Goal: Task Accomplishment & Management: Use online tool/utility

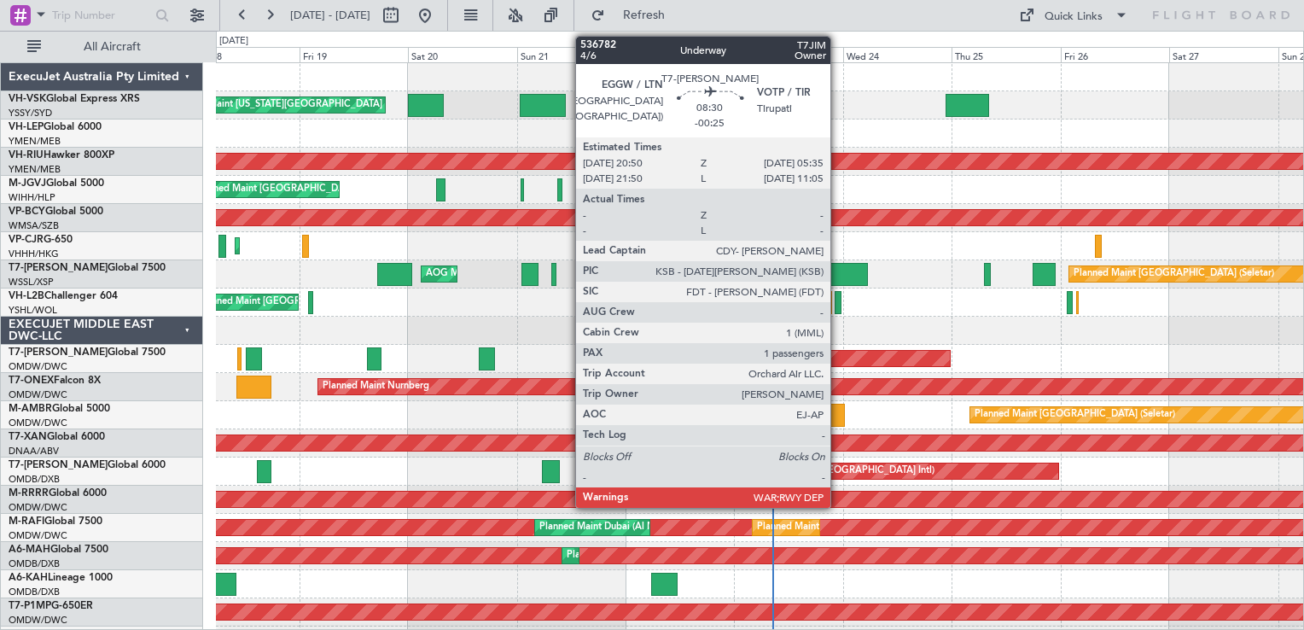
click at [838, 275] on div at bounding box center [848, 274] width 40 height 23
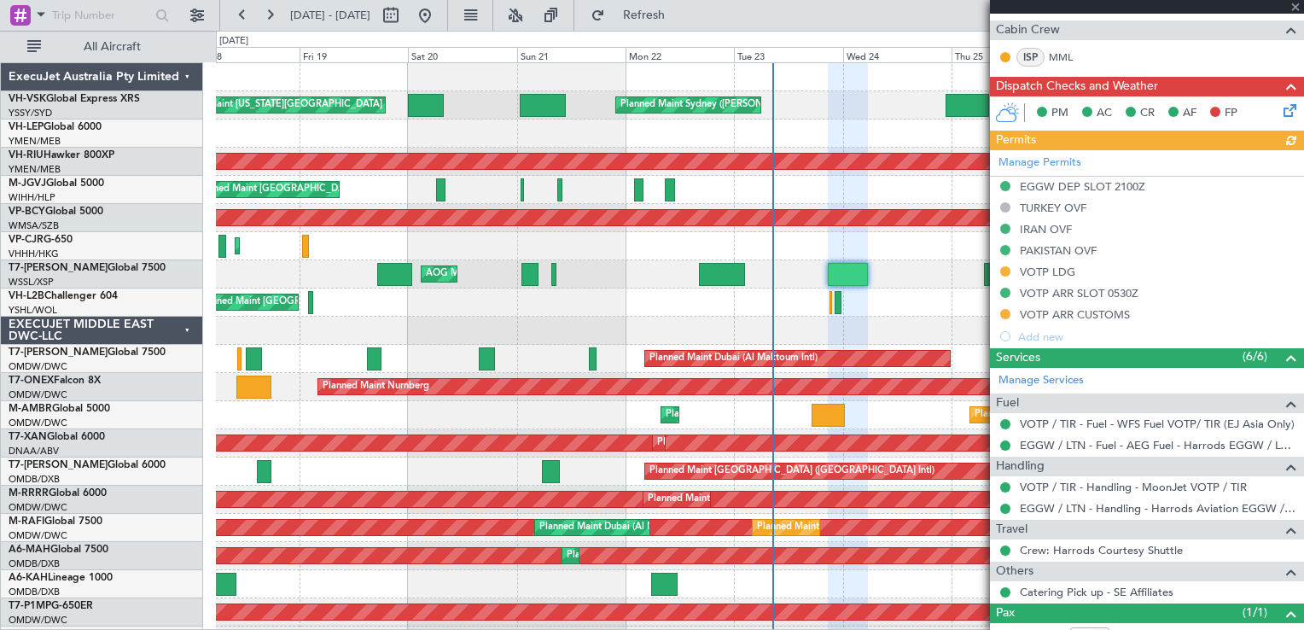
scroll to position [453, 0]
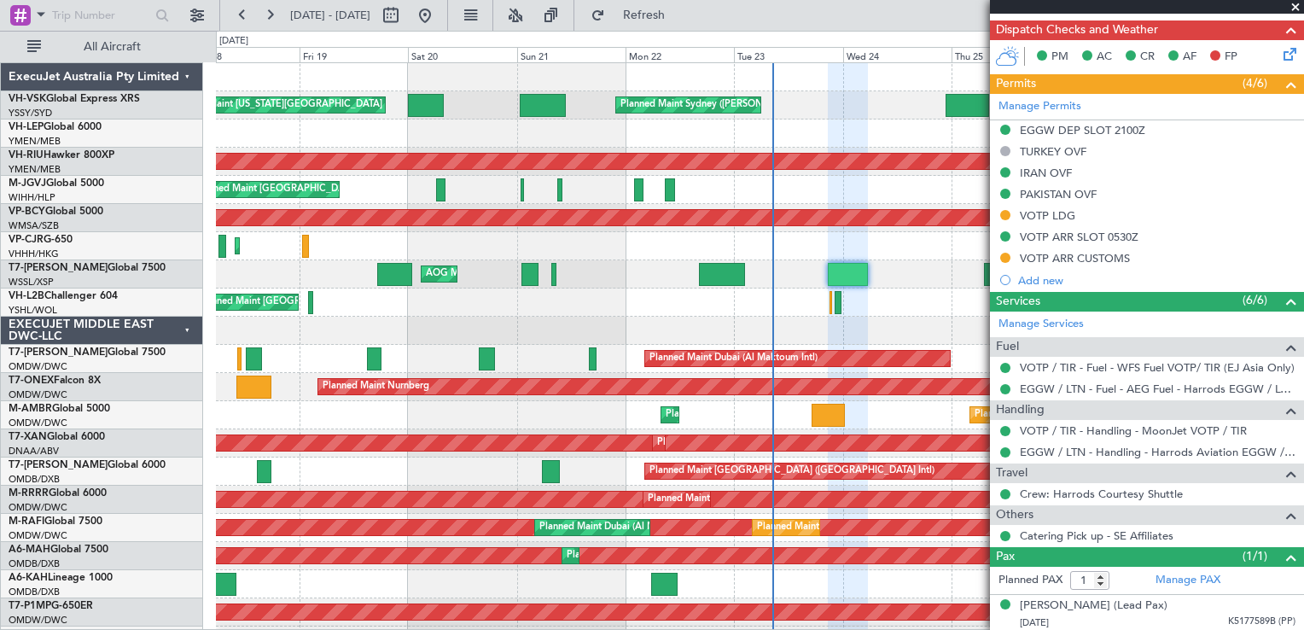
click at [1290, 3] on span at bounding box center [1295, 7] width 17 height 15
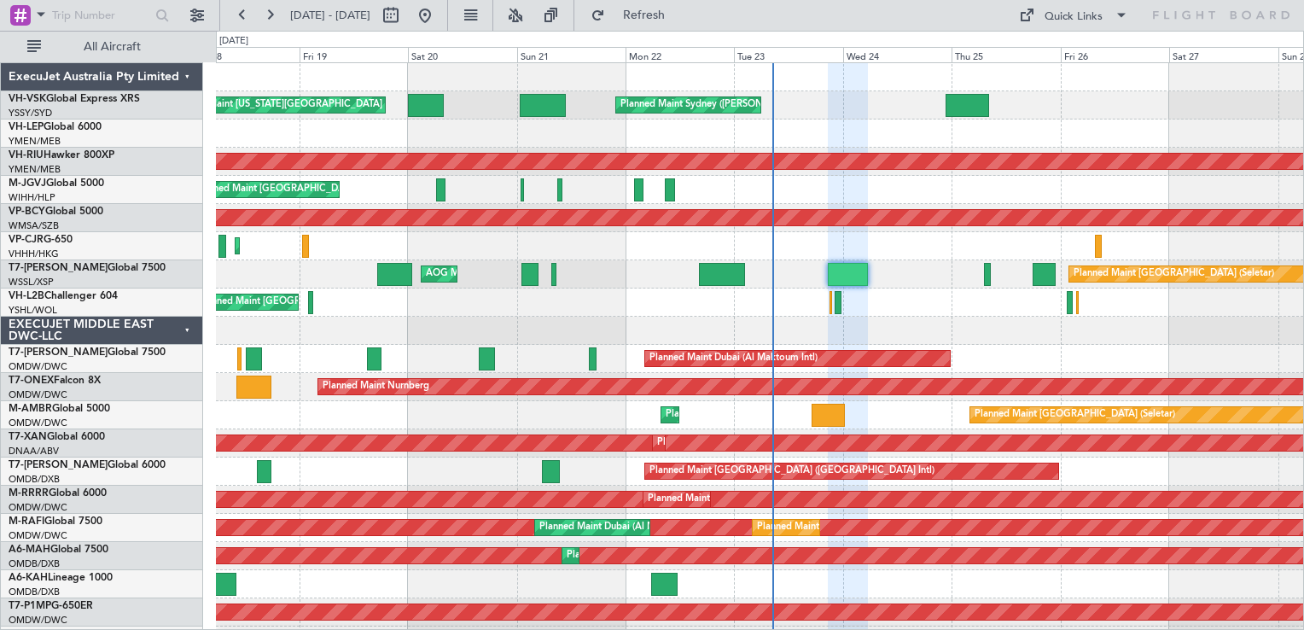
type input "0"
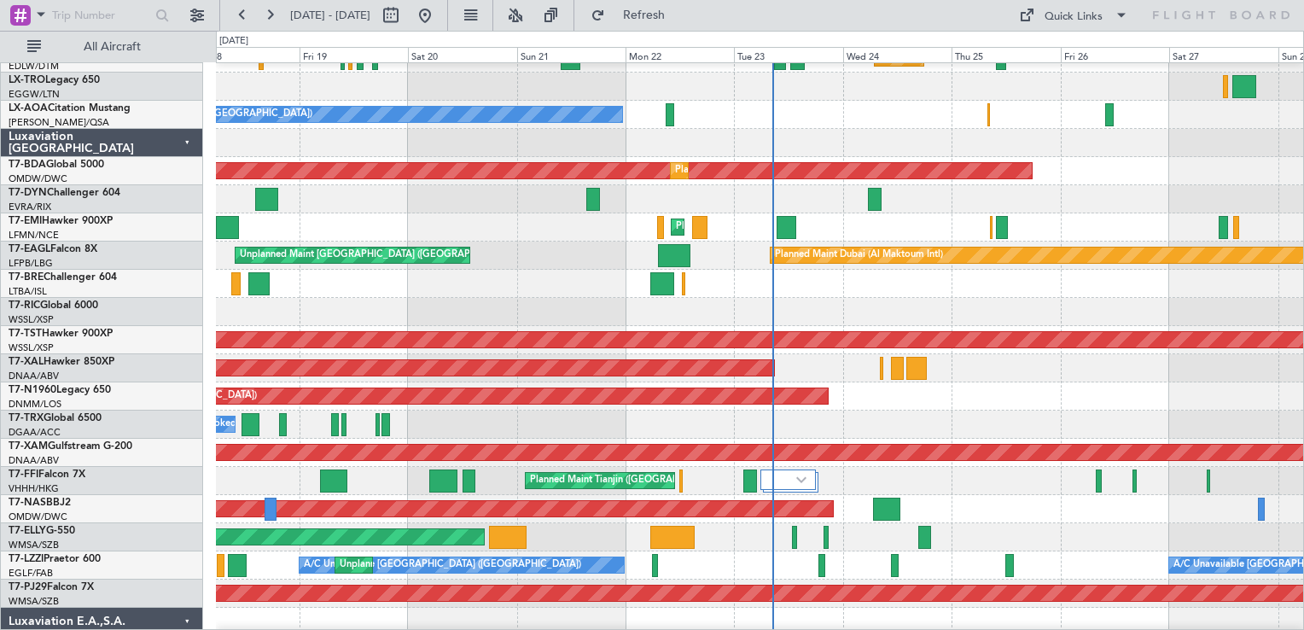
scroll to position [2361, 0]
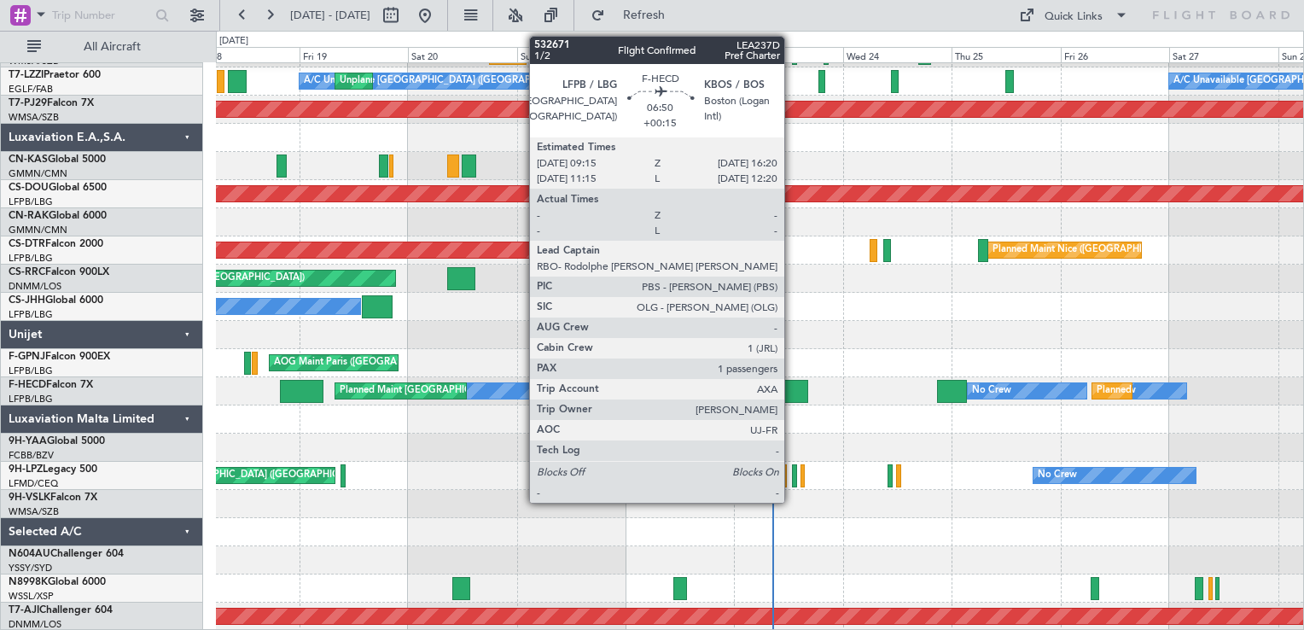
click at [792, 389] on div at bounding box center [792, 391] width 32 height 23
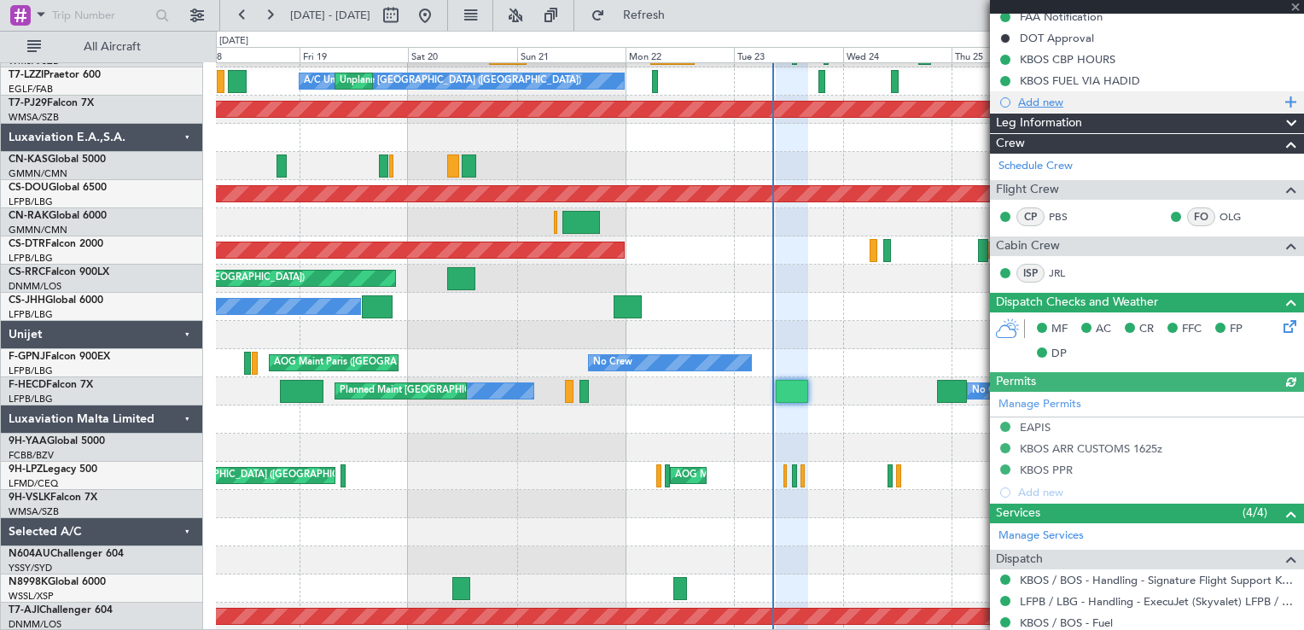
scroll to position [500, 0]
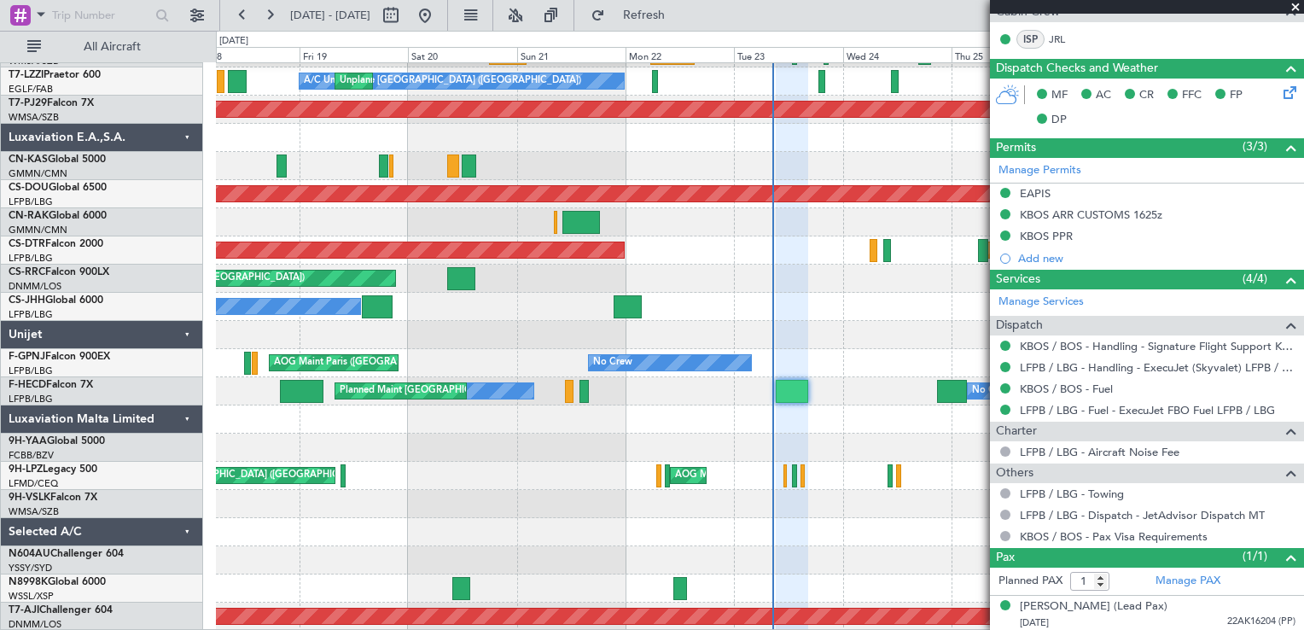
click at [1295, 1] on span at bounding box center [1295, 7] width 17 height 15
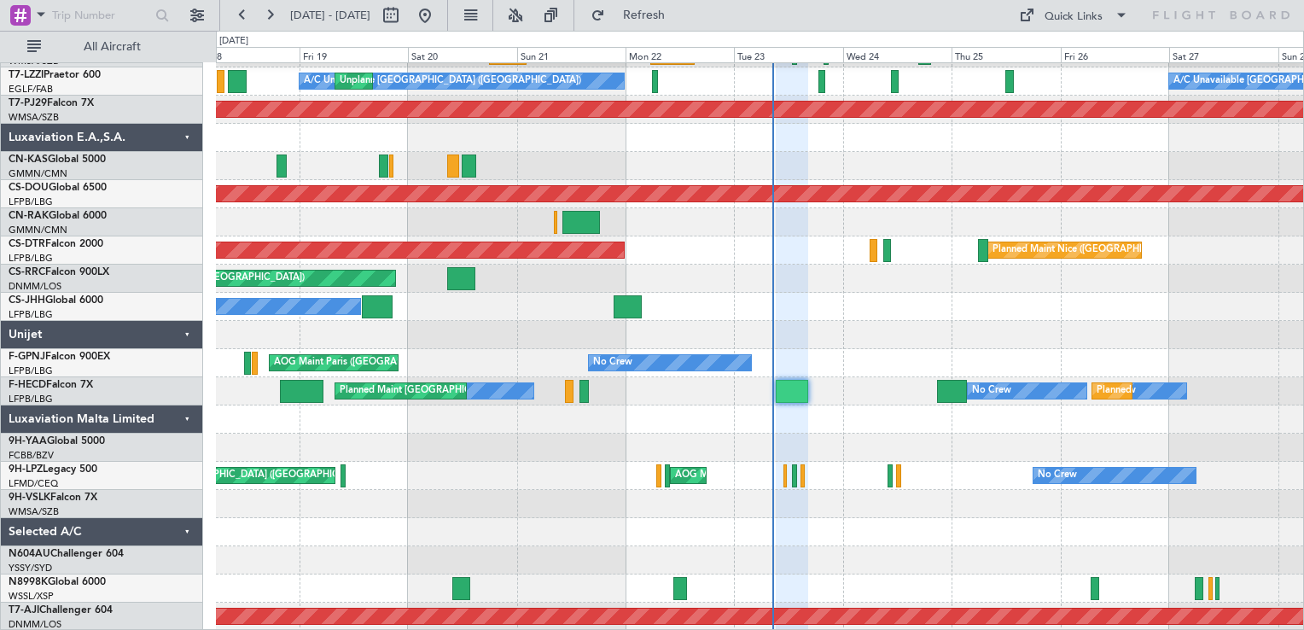
type input "0"
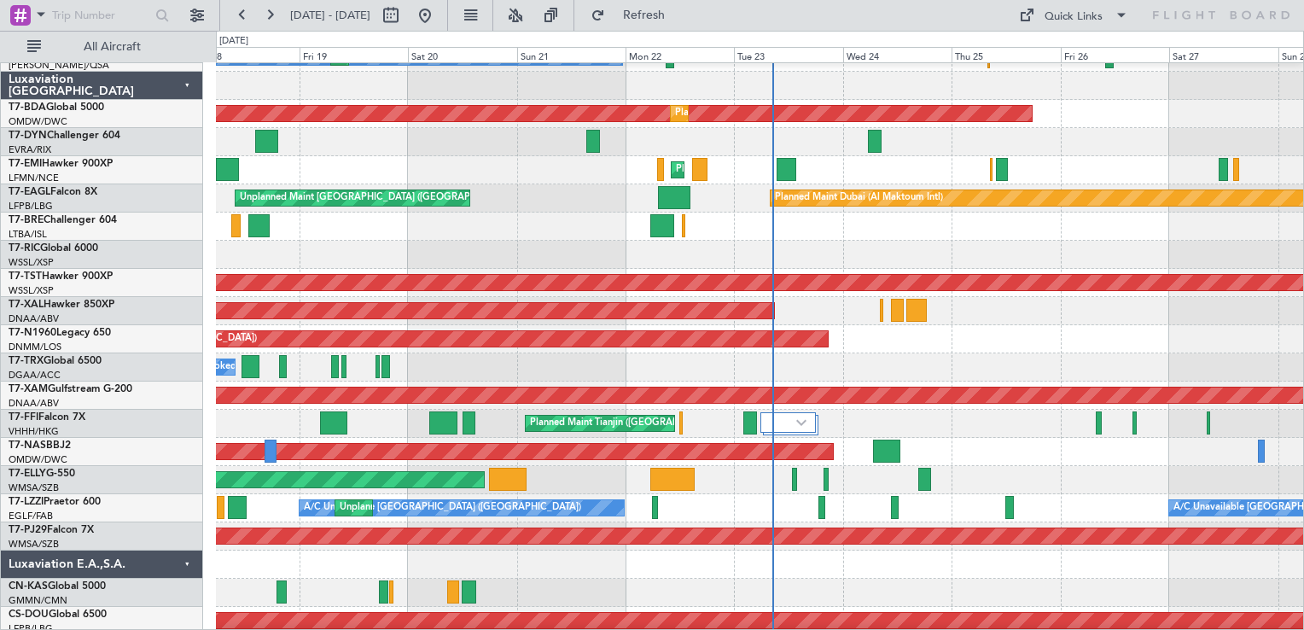
scroll to position [1849, 0]
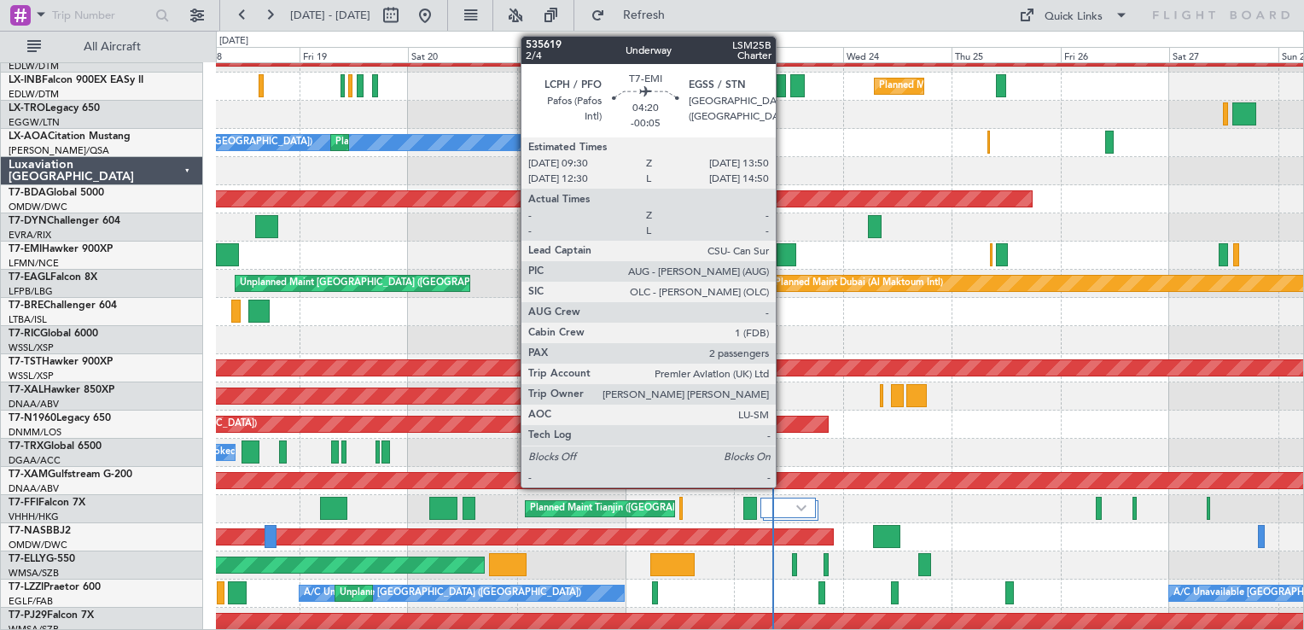
click at [783, 247] on div at bounding box center [786, 254] width 20 height 23
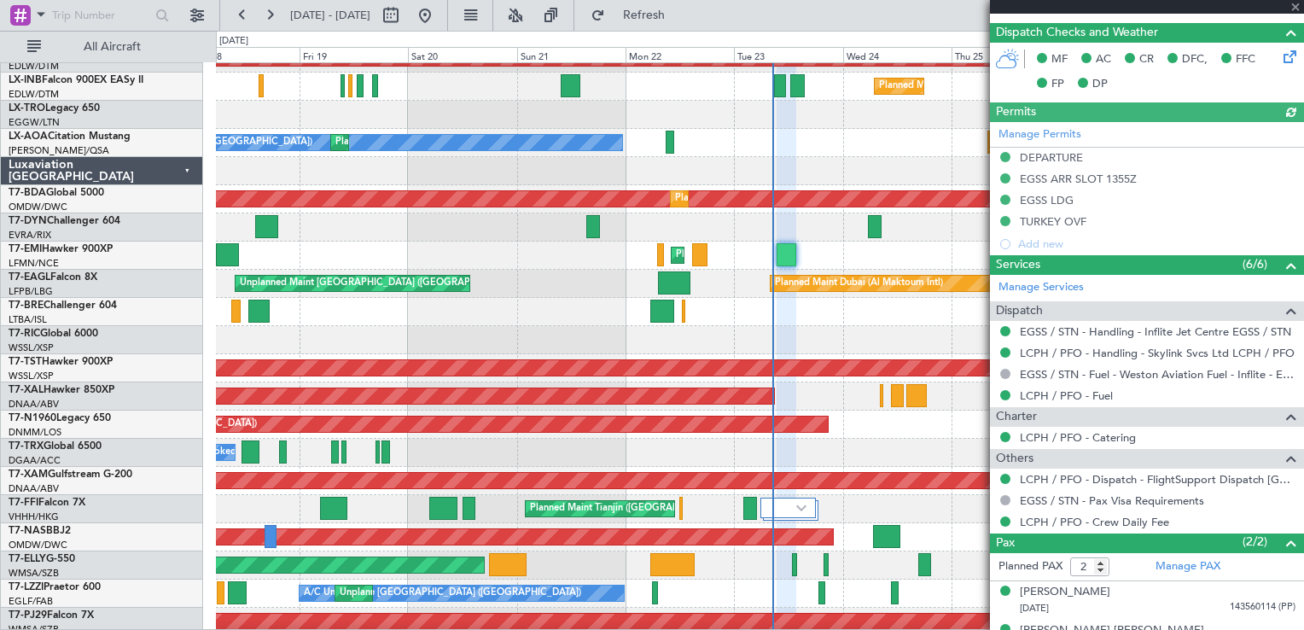
scroll to position [496, 0]
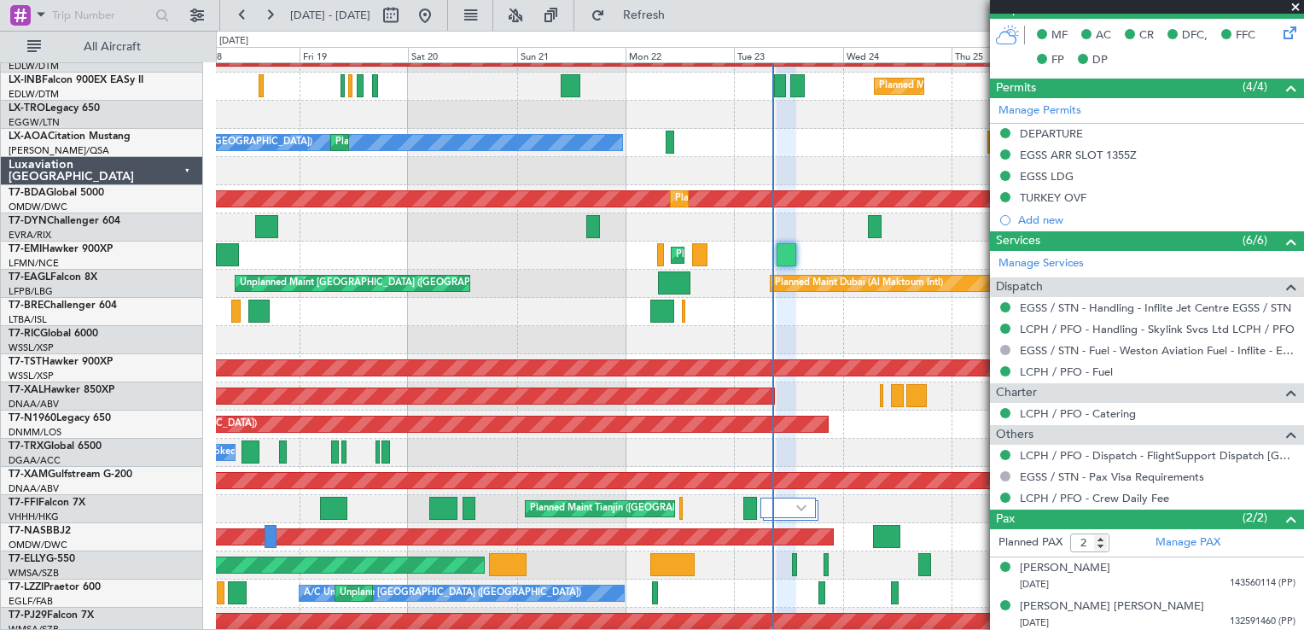
click at [1296, 9] on span at bounding box center [1295, 7] width 17 height 15
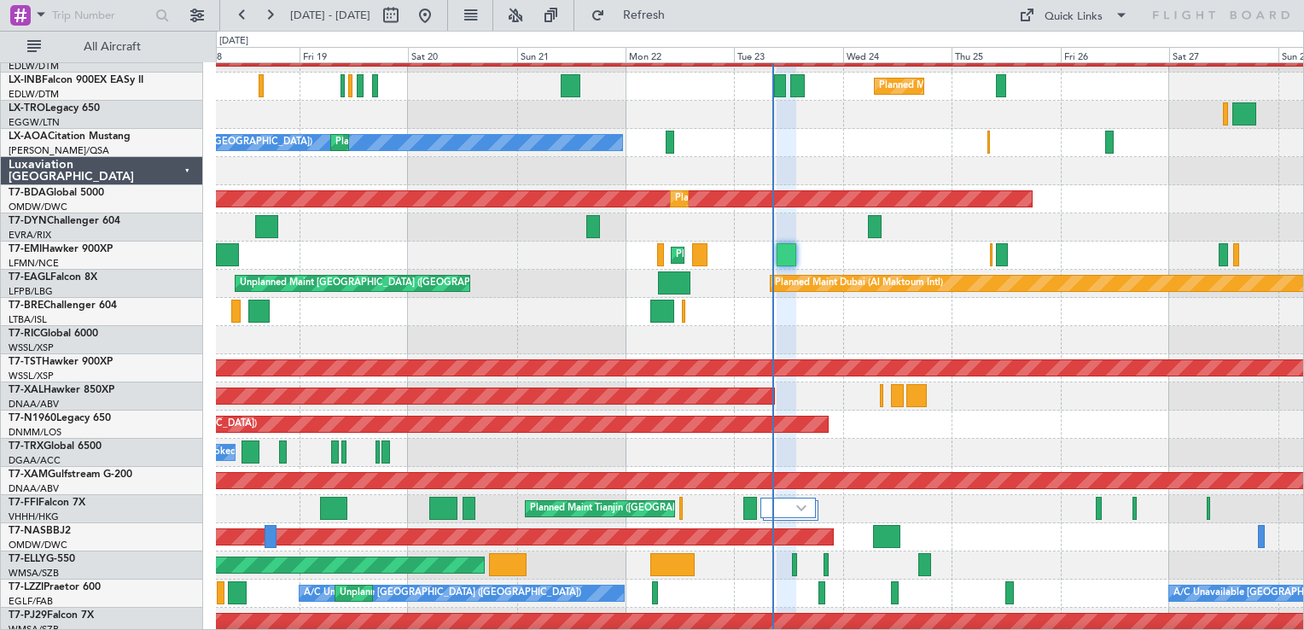
type input "0"
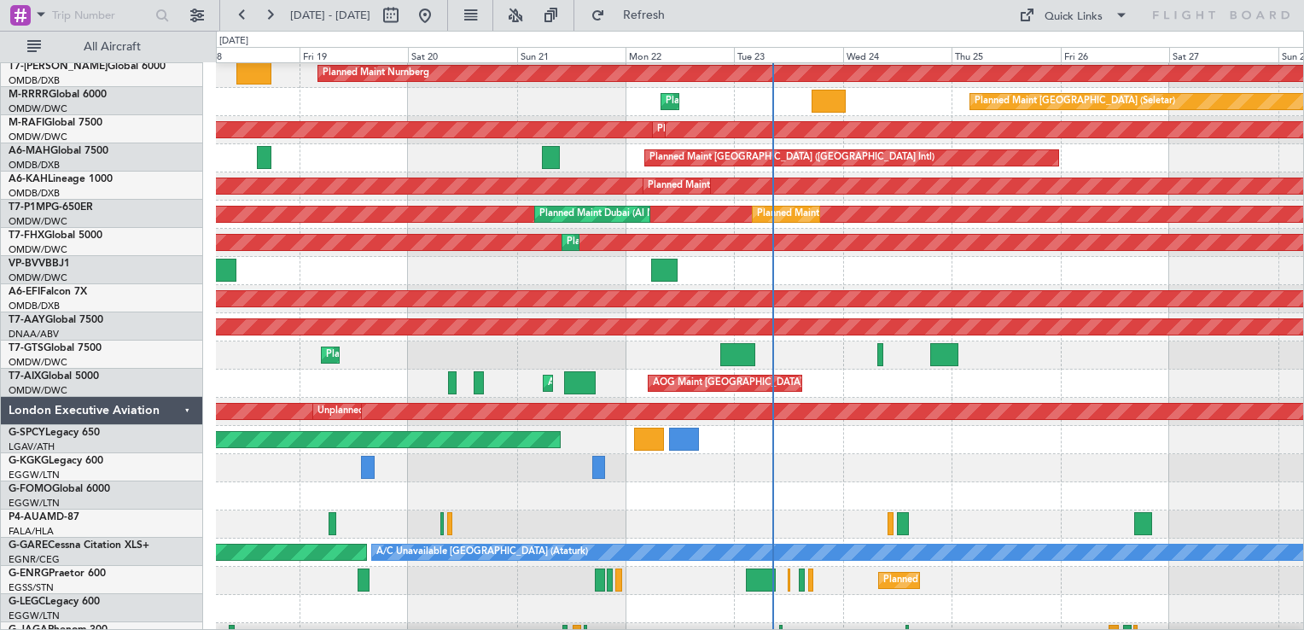
scroll to position [313, 0]
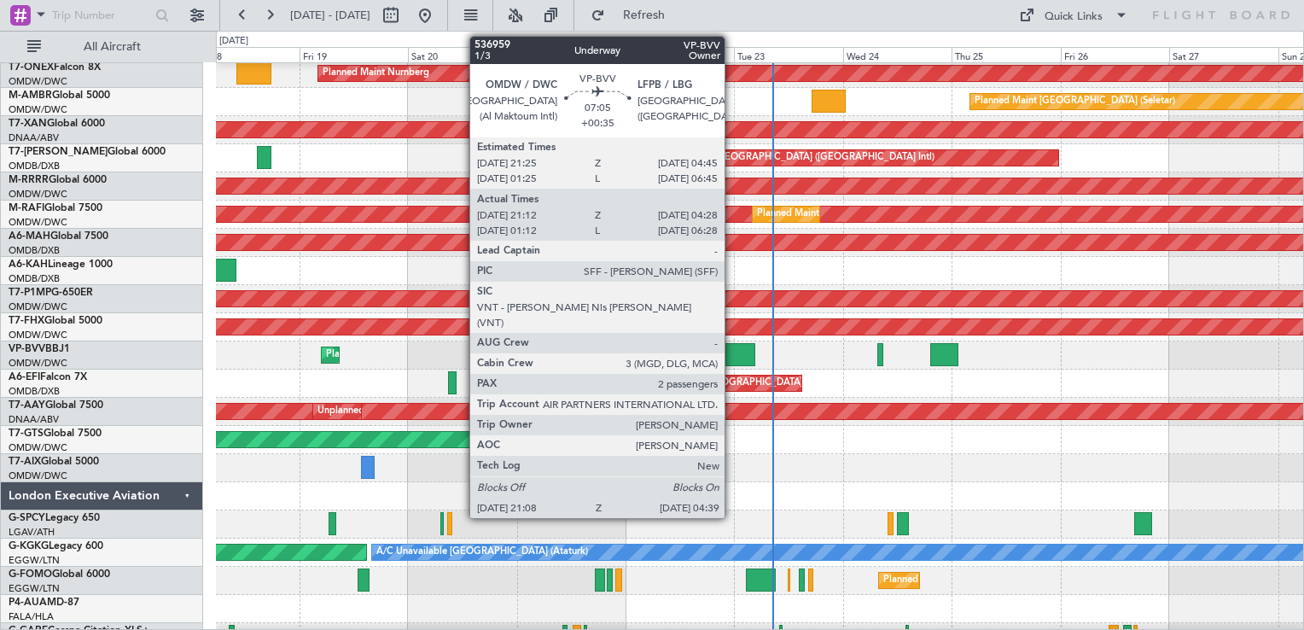
click at [732, 352] on div at bounding box center [737, 354] width 34 height 23
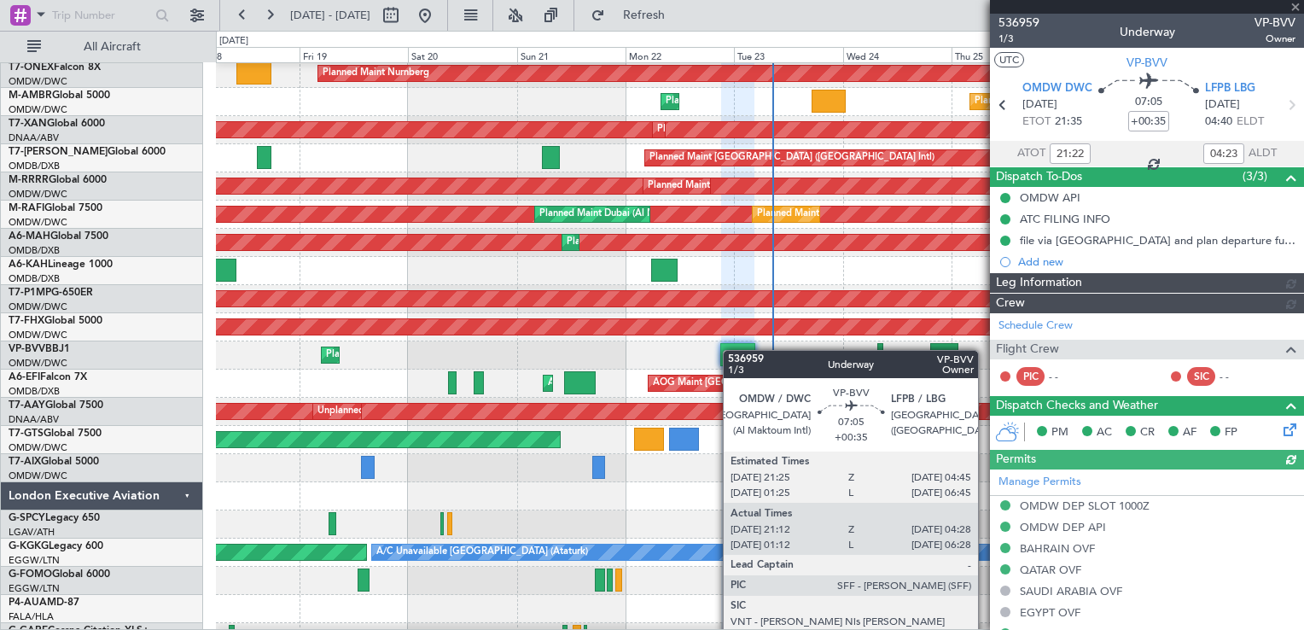
type input "[PERSON_NAME] ([PERSON_NAME])"
type input "7351"
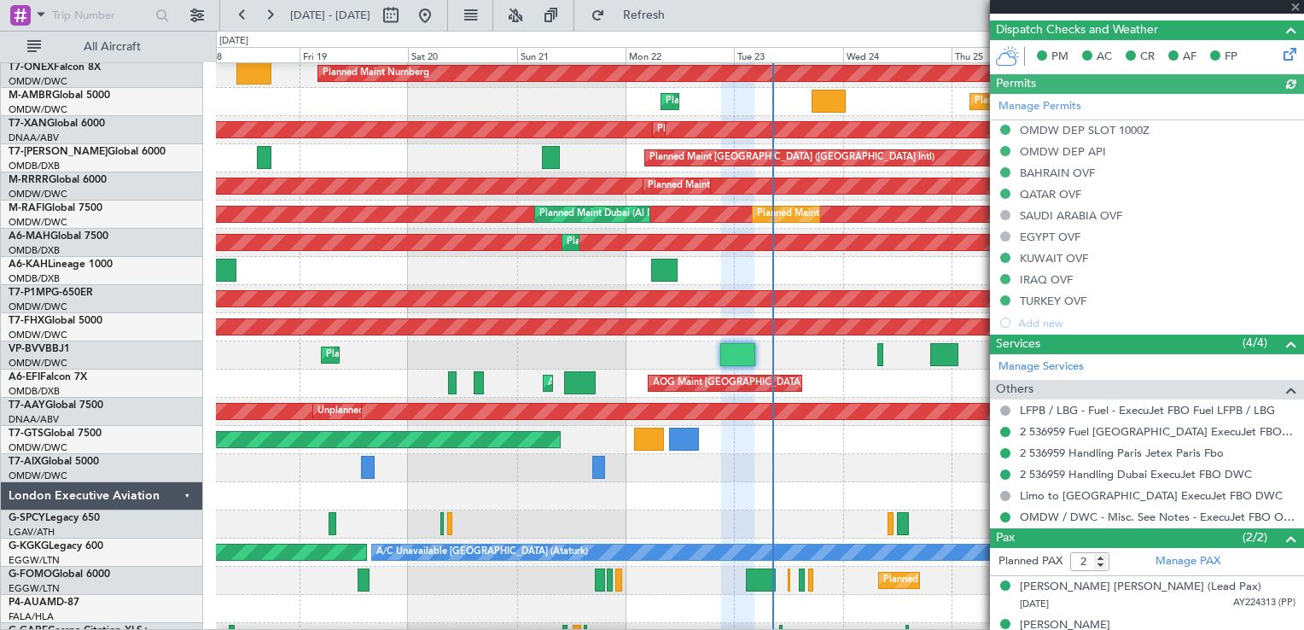
scroll to position [482, 0]
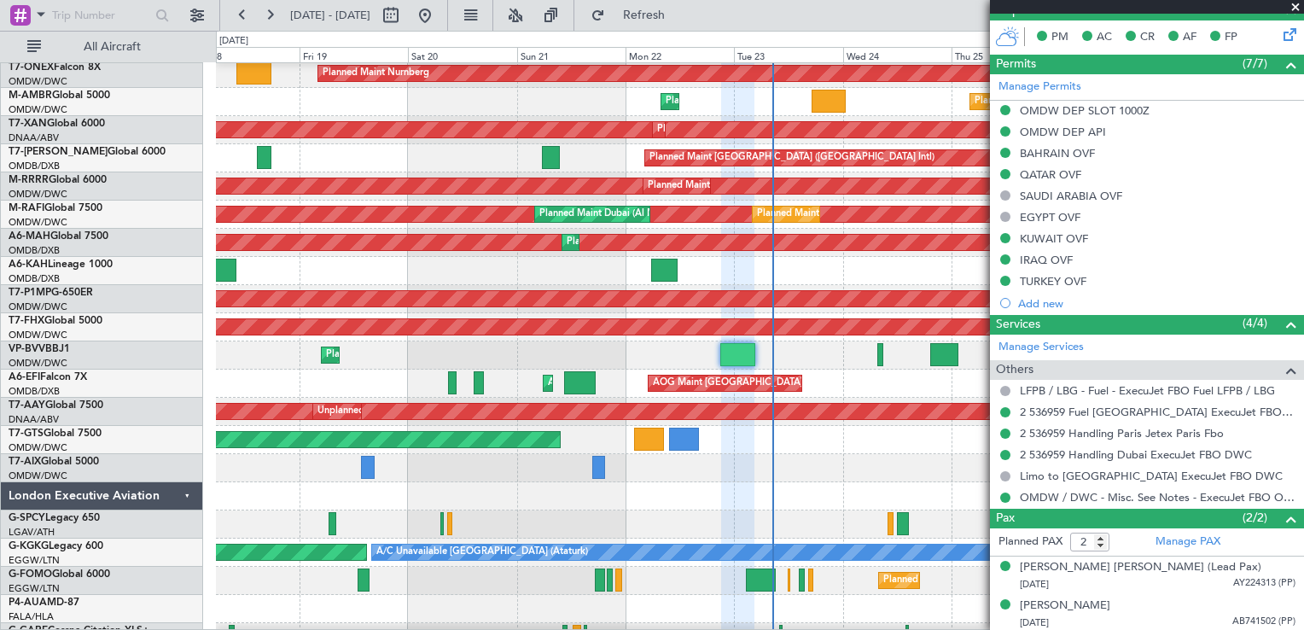
click at [1294, 6] on span at bounding box center [1295, 7] width 17 height 15
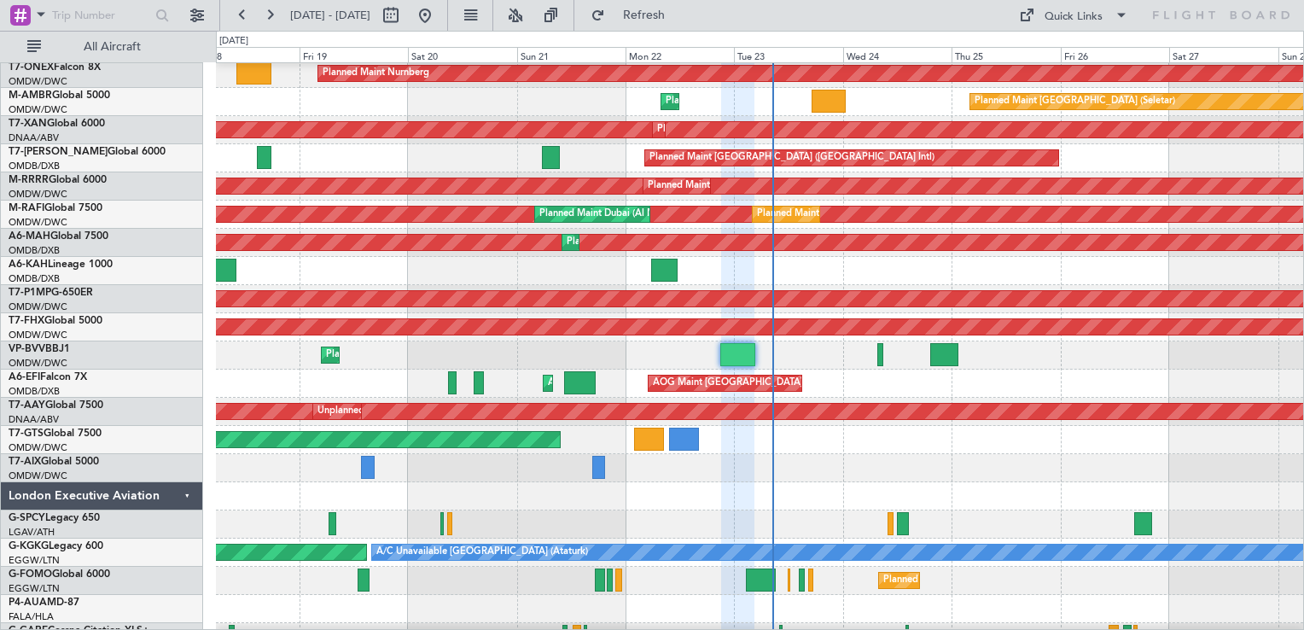
type input "0"
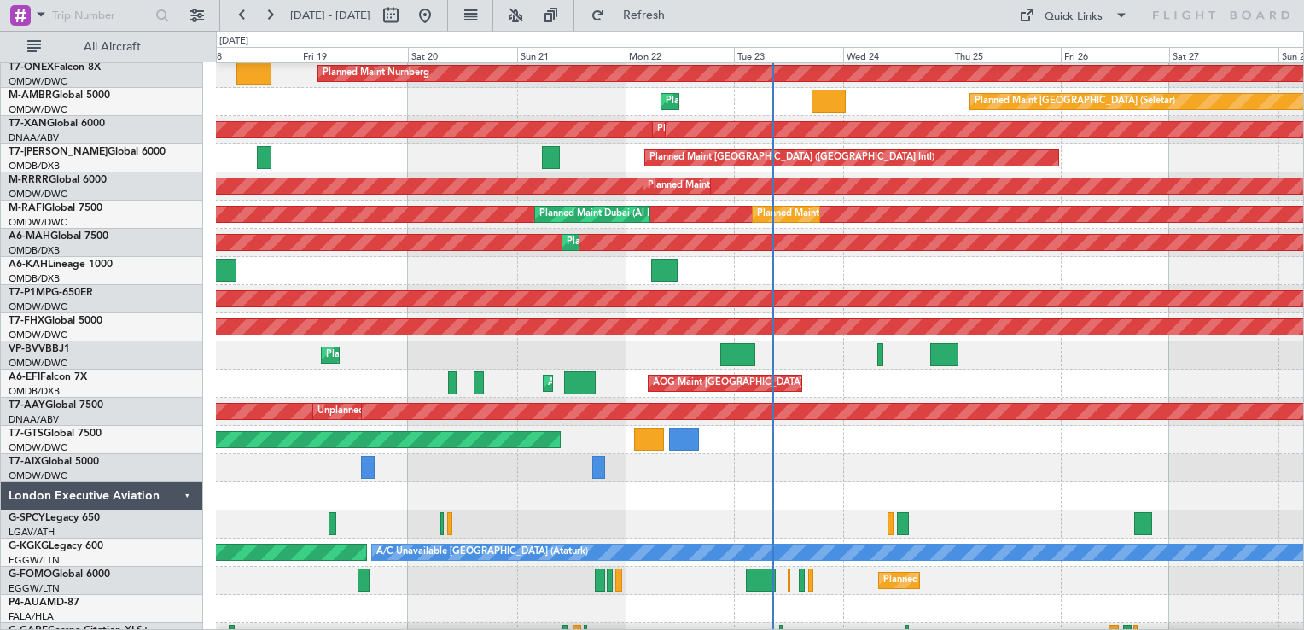
scroll to position [0, 0]
click at [39, 45] on button "All Aircraft" at bounding box center [102, 46] width 166 height 27
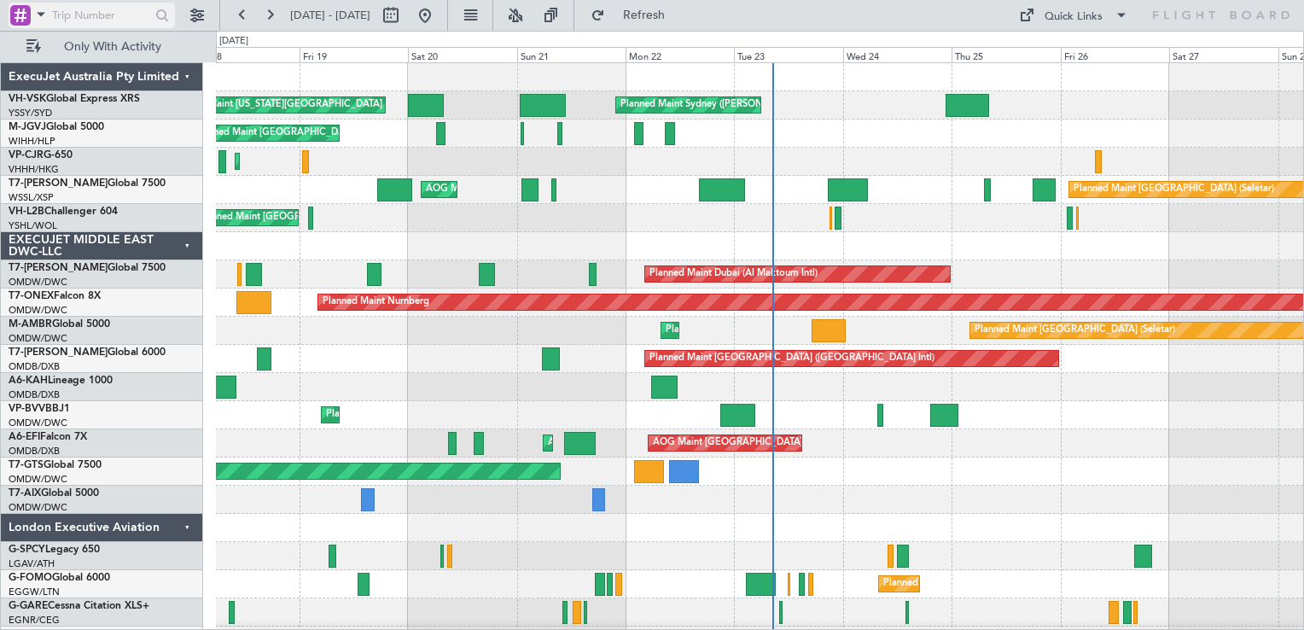
click at [38, 13] on span at bounding box center [41, 13] width 20 height 21
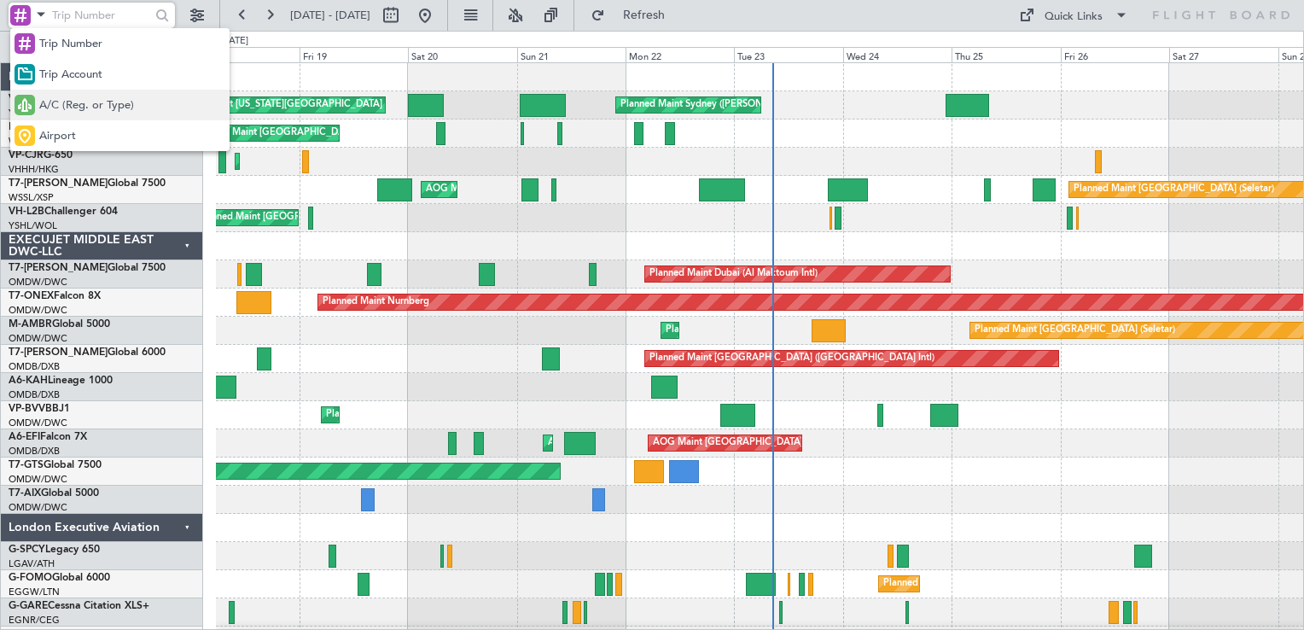
click at [82, 107] on span "A/C (Reg. or Type)" at bounding box center [86, 105] width 95 height 17
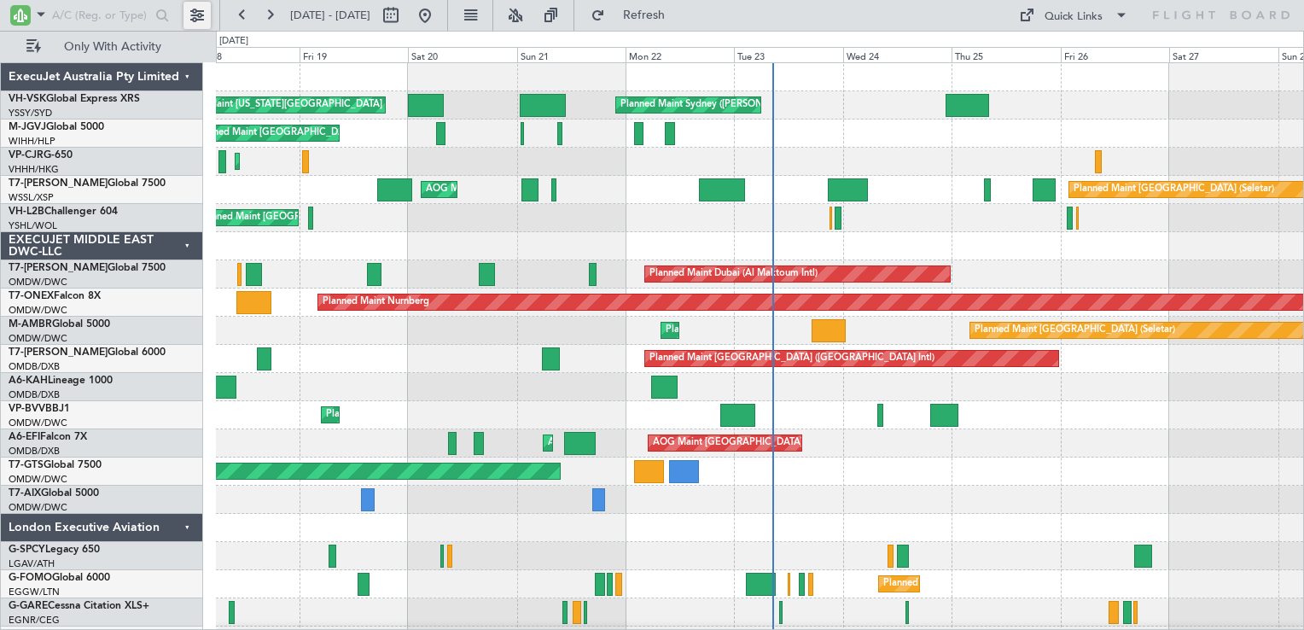
click at [198, 9] on button at bounding box center [196, 15] width 27 height 27
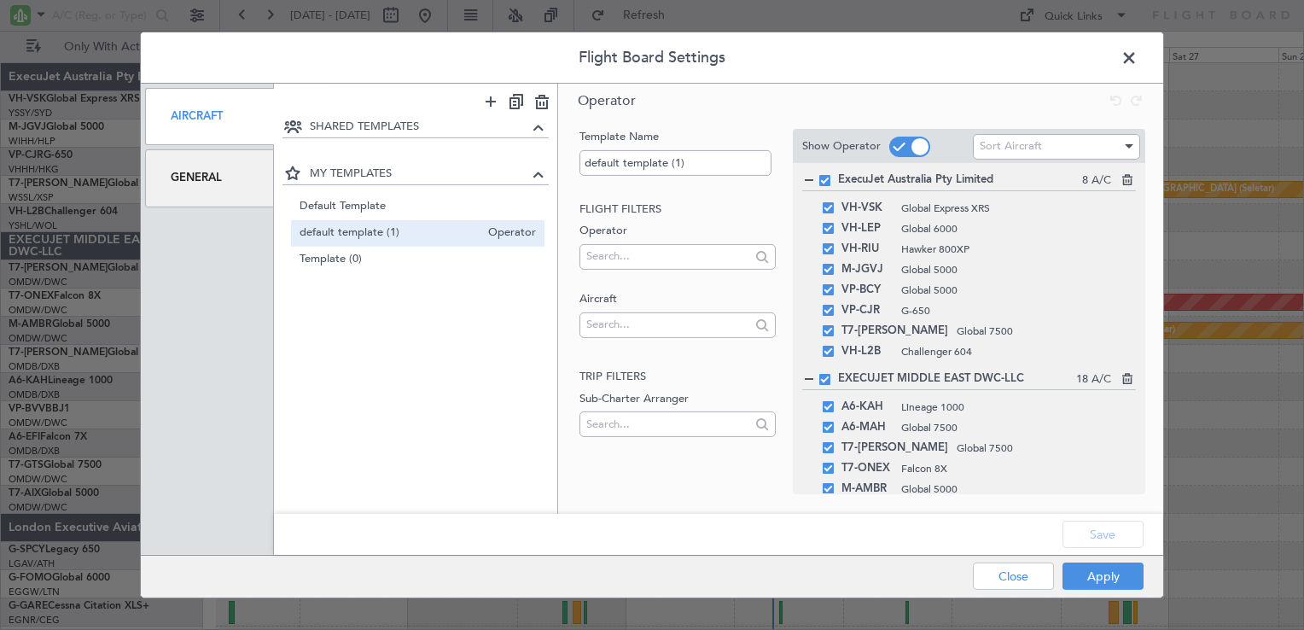
click at [1137, 56] on span at bounding box center [1137, 62] width 0 height 34
